Goal: Communication & Community: Connect with others

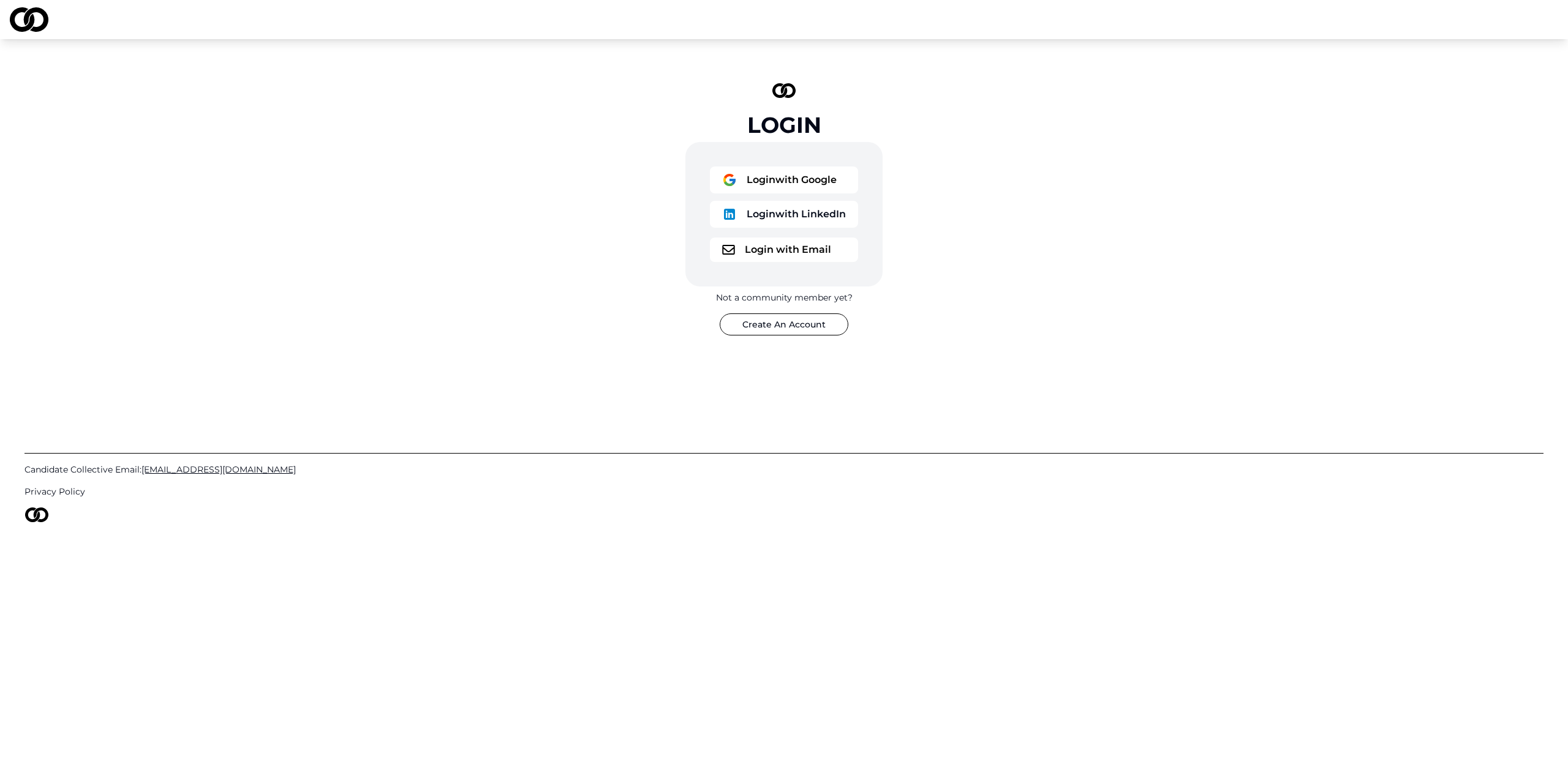
click at [824, 182] on button "Login with Google" at bounding box center [783, 180] width 148 height 27
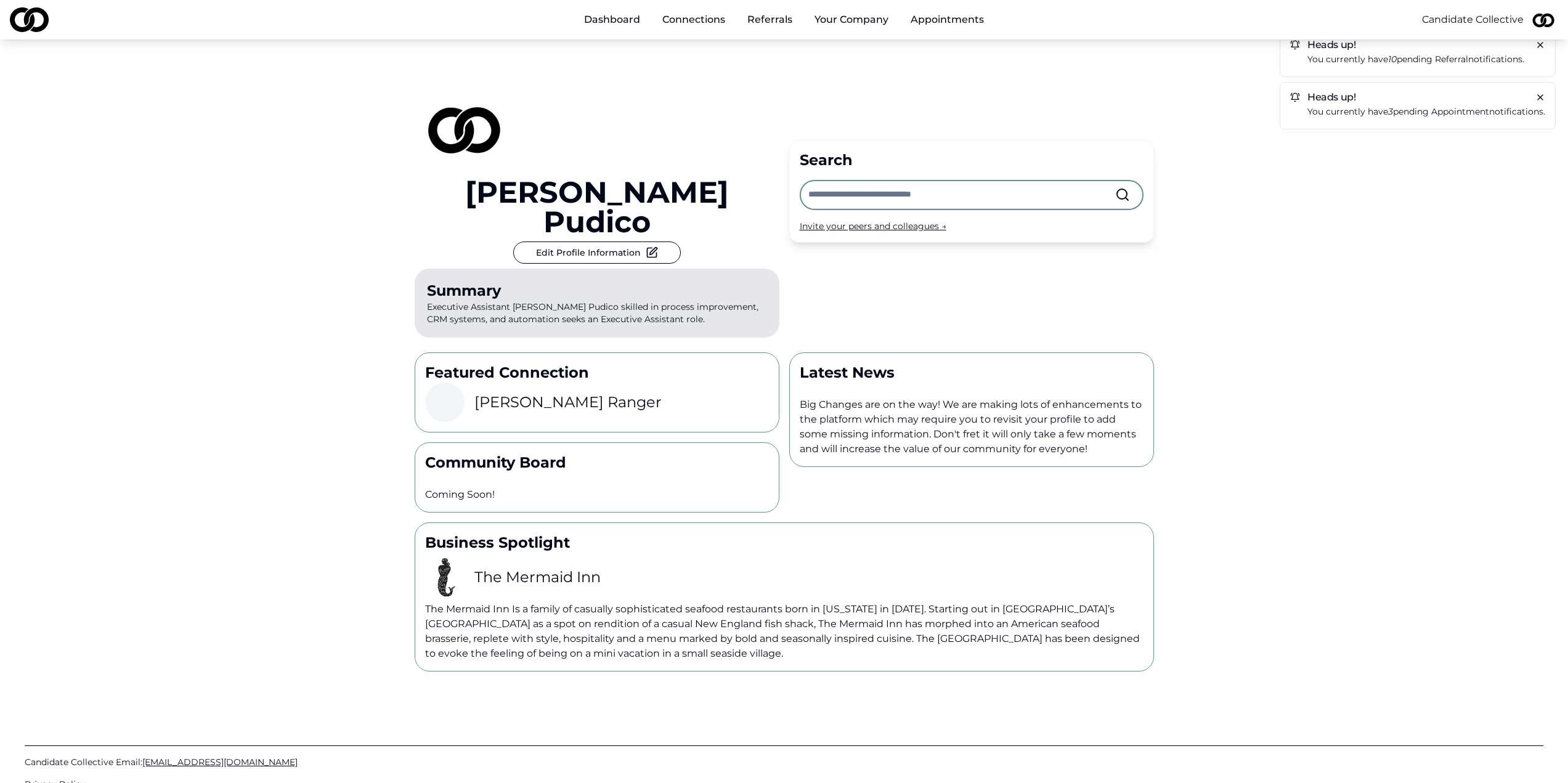
click at [920, 181] on input "text" at bounding box center [961, 194] width 307 height 27
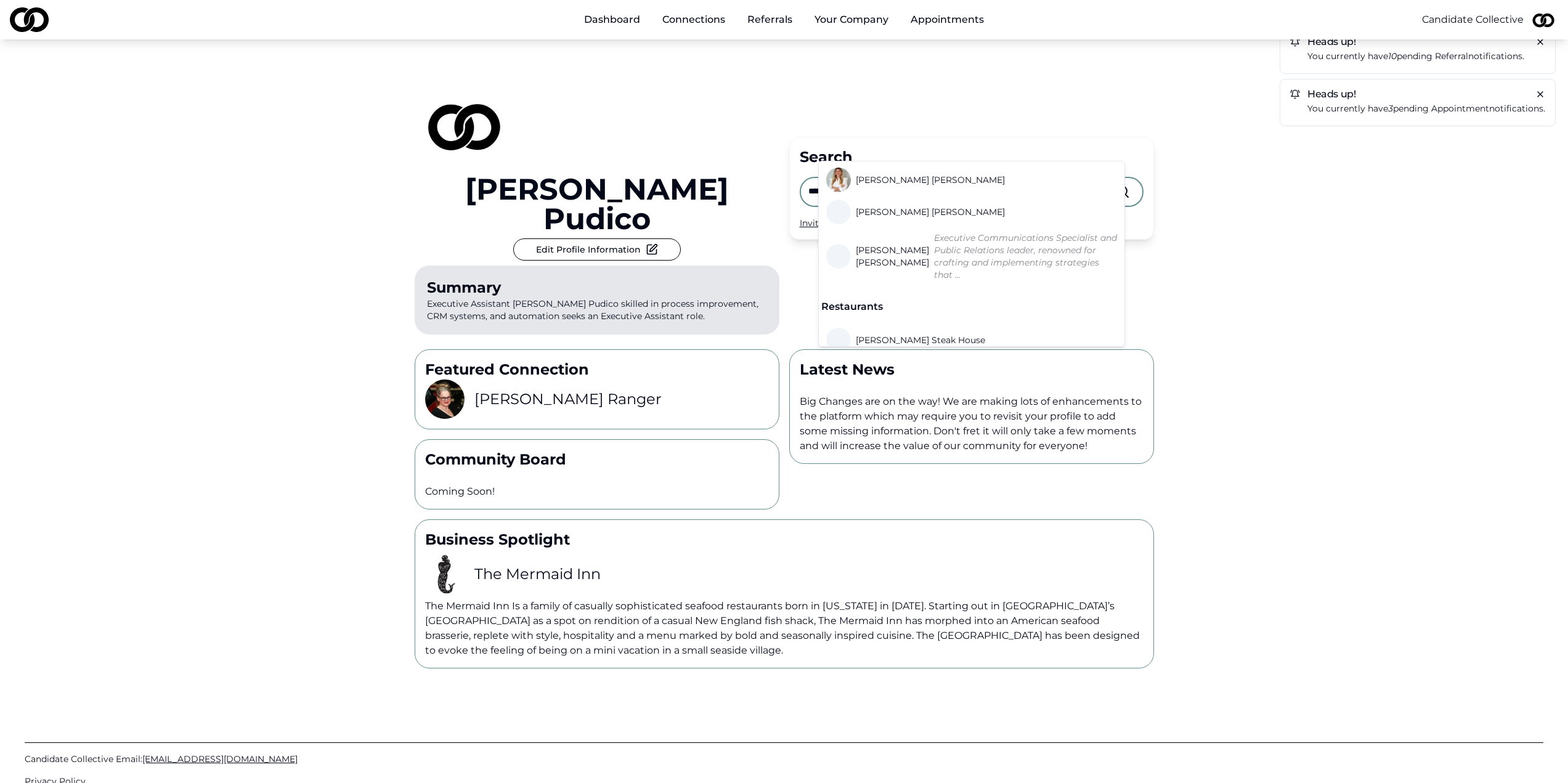
scroll to position [5, 0]
click at [893, 176] on input "*****" at bounding box center [961, 190] width 307 height 27
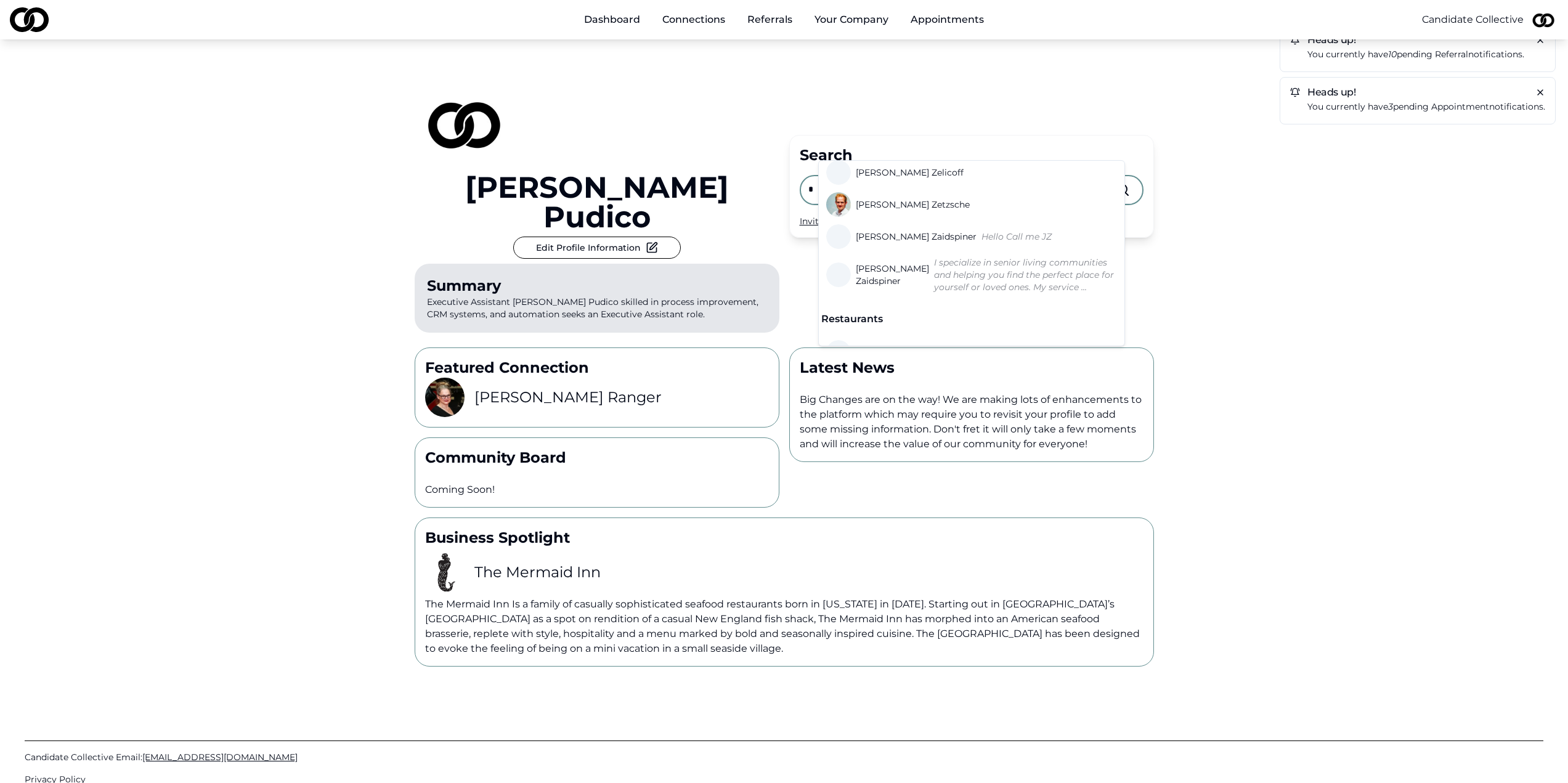
scroll to position [540, 0]
type input "*"
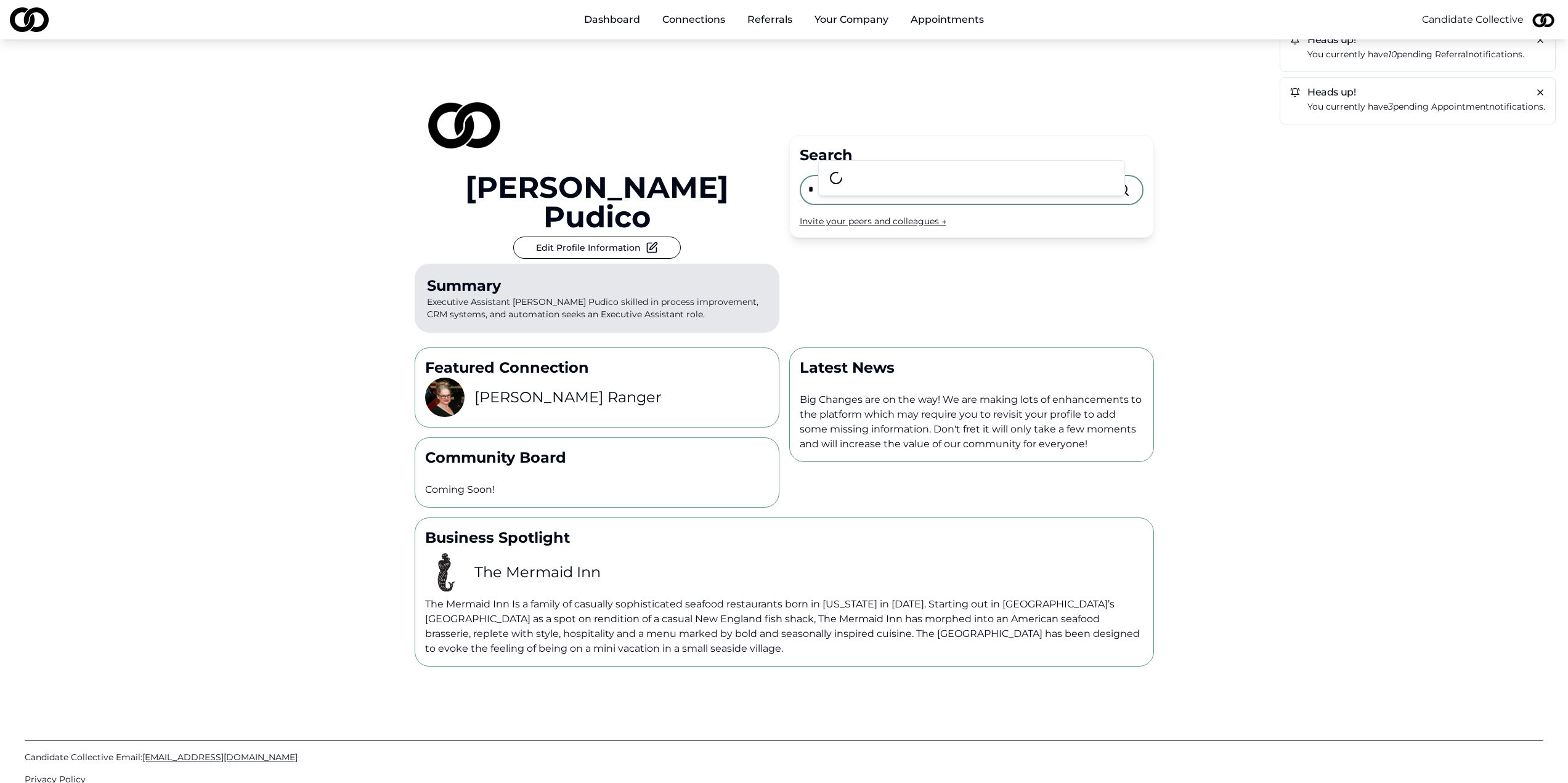
scroll to position [0, 0]
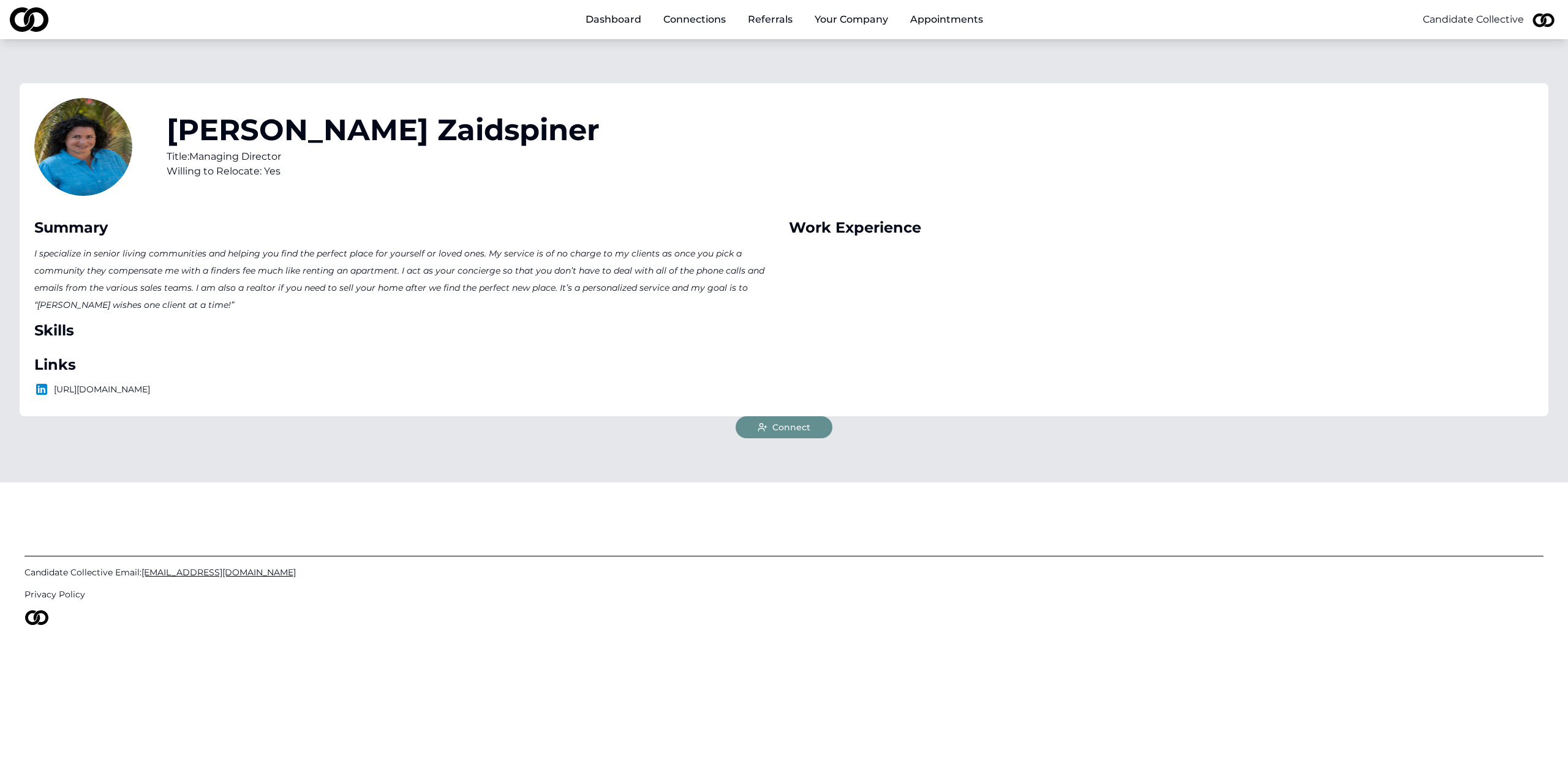
click at [776, 425] on span "Connect" at bounding box center [791, 427] width 38 height 12
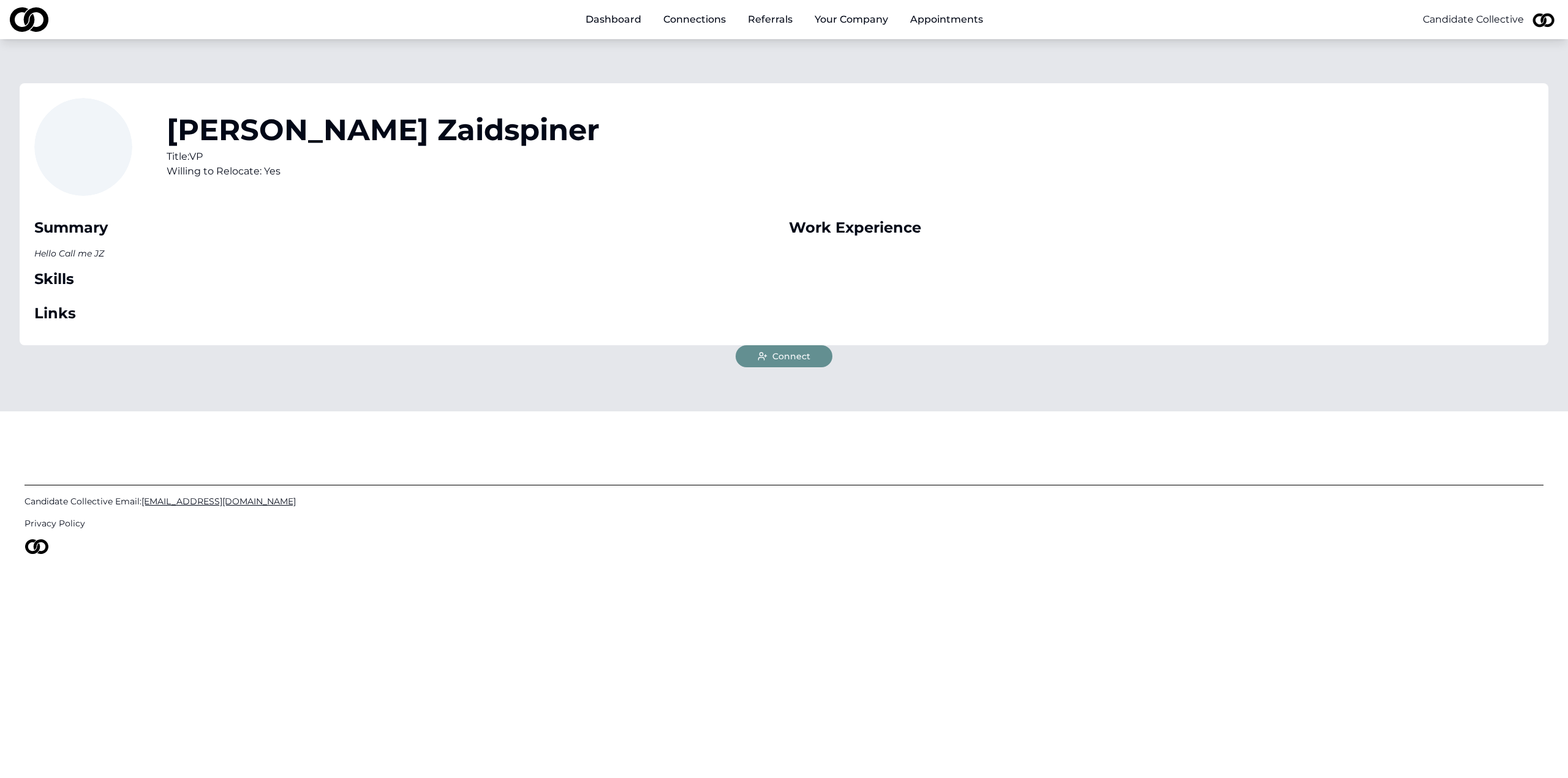
click at [793, 355] on span "Connect" at bounding box center [791, 356] width 38 height 12
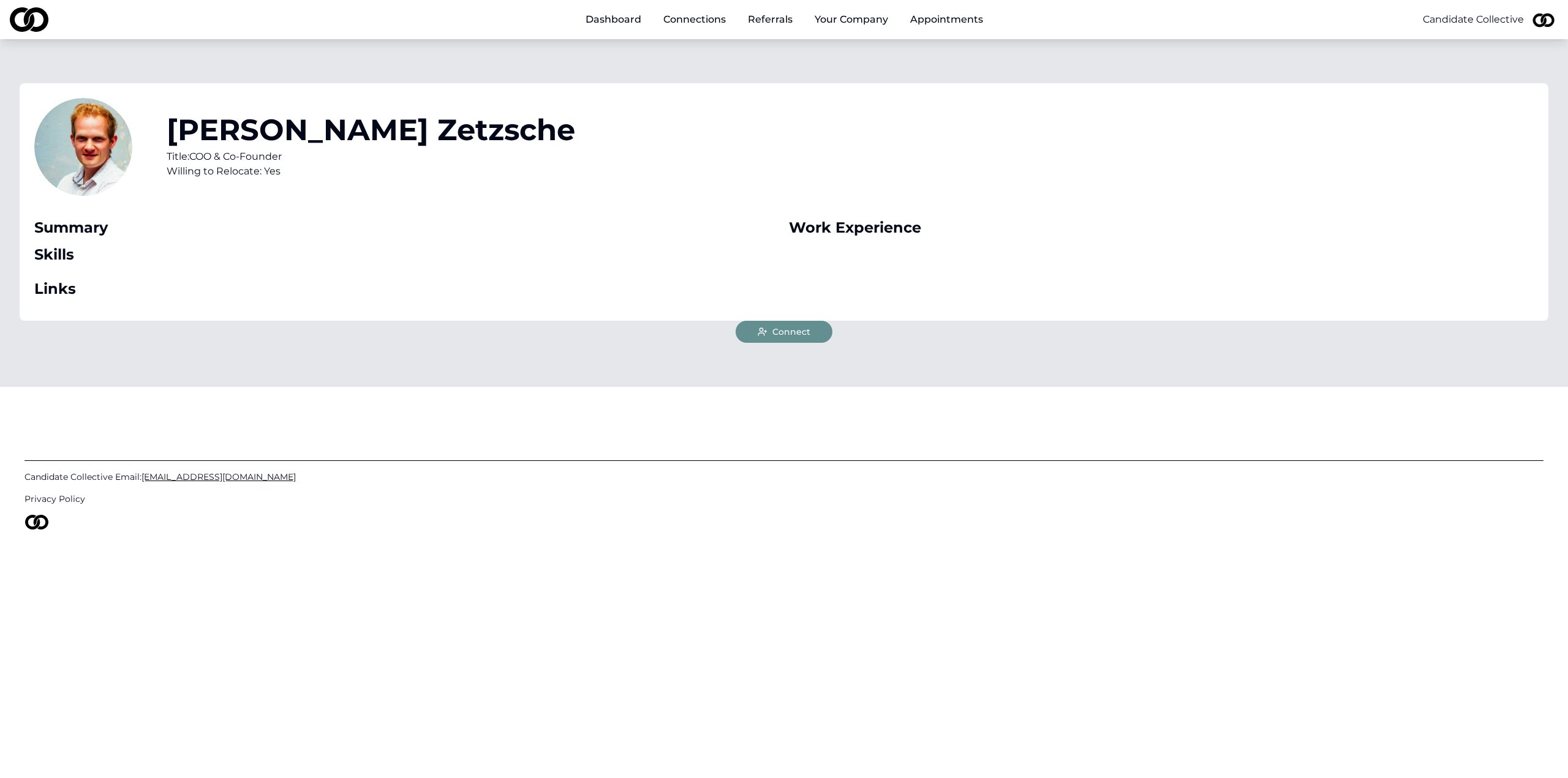
click at [785, 332] on span "Connect" at bounding box center [791, 332] width 38 height 12
click at [795, 334] on span "Connect" at bounding box center [791, 332] width 38 height 12
click at [791, 332] on span "Connect" at bounding box center [791, 332] width 38 height 12
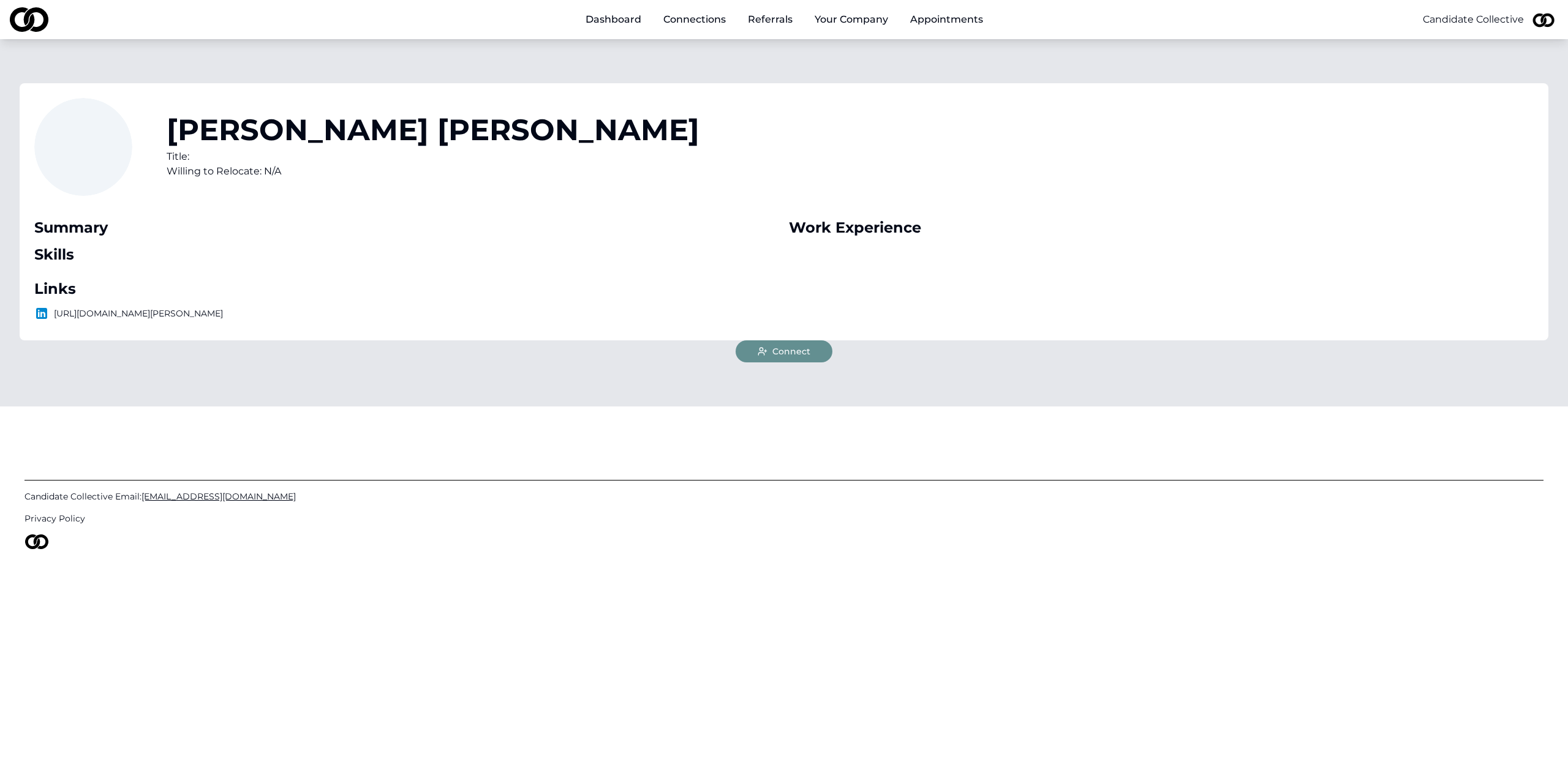
click at [790, 360] on button "Connect" at bounding box center [783, 351] width 97 height 22
